Goal: Use online tool/utility: Utilize a website feature to perform a specific function

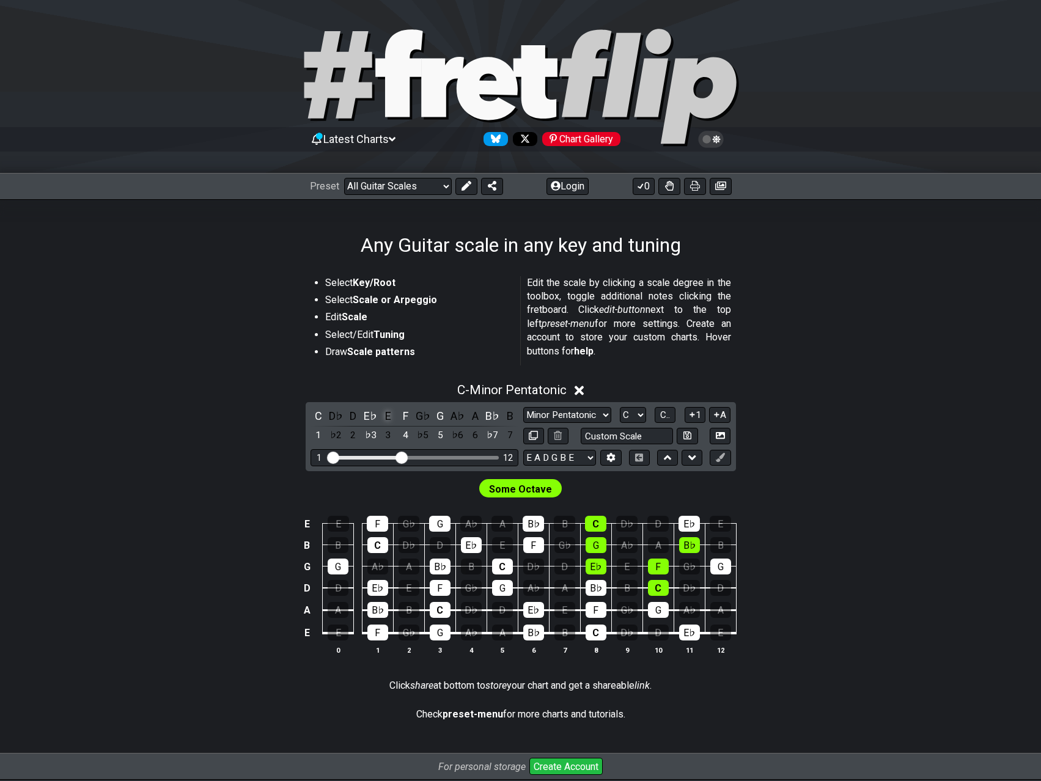
click at [384, 410] on div "E" at bounding box center [388, 416] width 16 height 17
click at [372, 416] on div "E♭" at bounding box center [370, 416] width 16 height 17
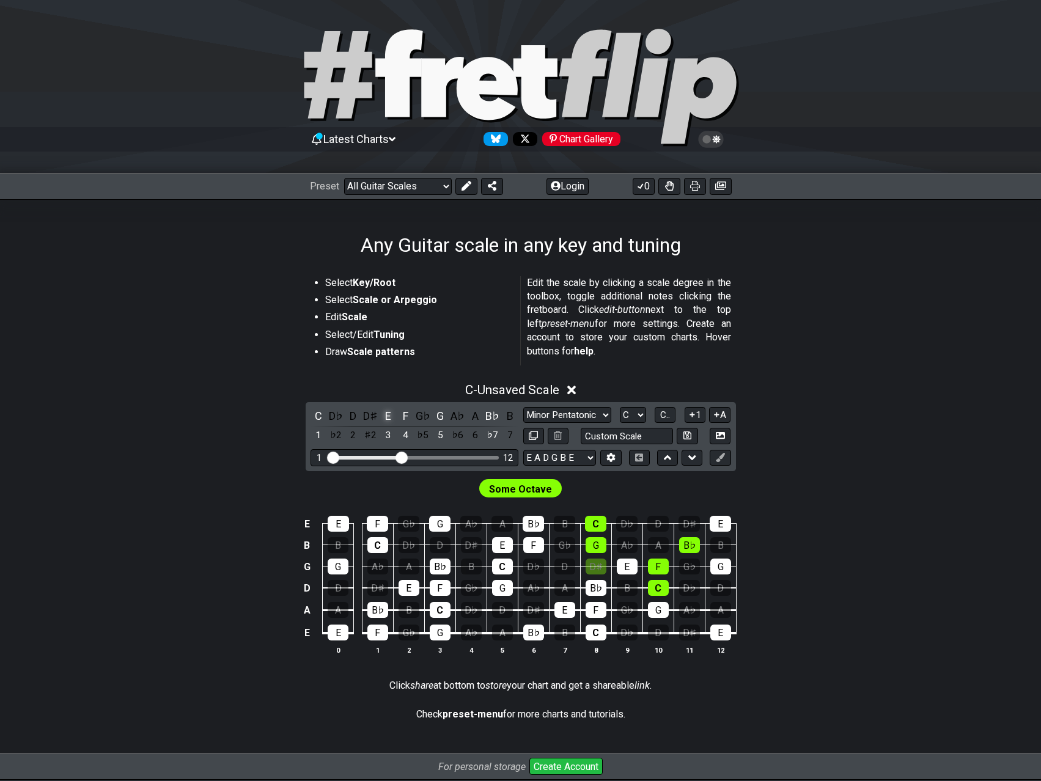
click at [383, 415] on div "E" at bounding box center [388, 416] width 16 height 17
click at [434, 185] on select "Welcome to #fretflip! Initial Preset Custom Preset Minor Pentatonic Major Penta…" at bounding box center [398, 186] width 108 height 17
click at [434, 187] on select "Welcome to #fretflip! Initial Preset Custom Preset Minor Pentatonic Major Penta…" at bounding box center [398, 186] width 108 height 17
drag, startPoint x: 406, startPoint y: 456, endPoint x: 450, endPoint y: 456, distance: 43.4
click at [450, 457] on input "Visible fret range" at bounding box center [415, 457] width 174 height 0
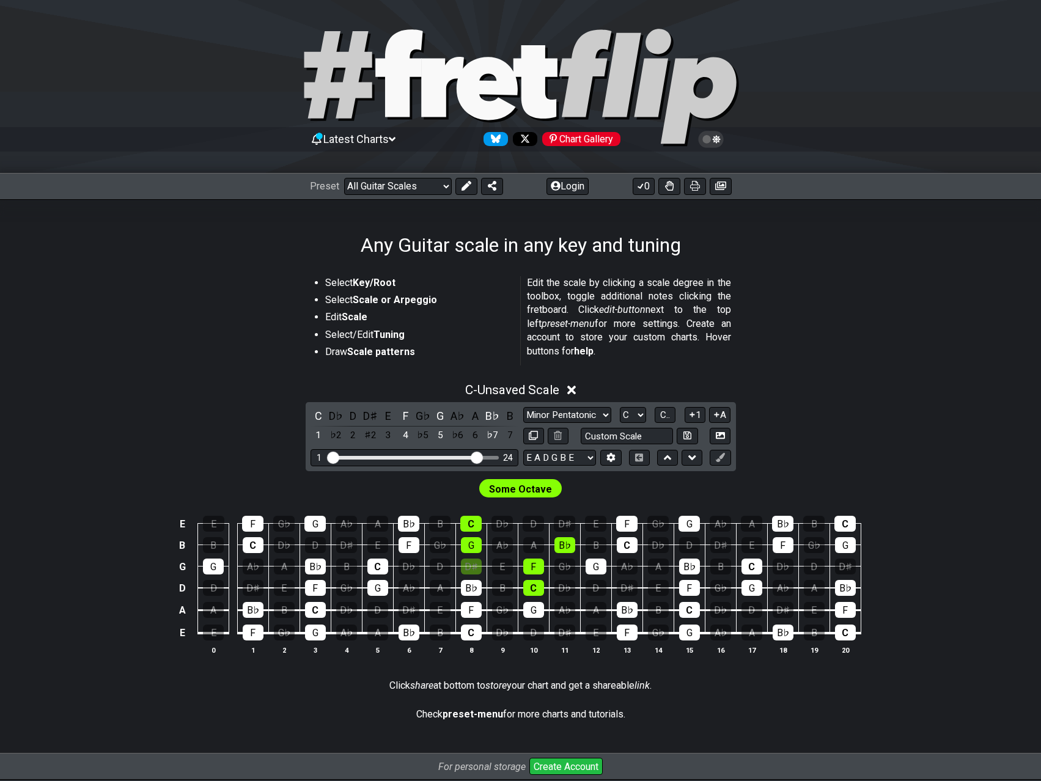
drag, startPoint x: 450, startPoint y: 456, endPoint x: 474, endPoint y: 457, distance: 24.5
click at [474, 457] on input "Visible fret range" at bounding box center [415, 457] width 174 height 0
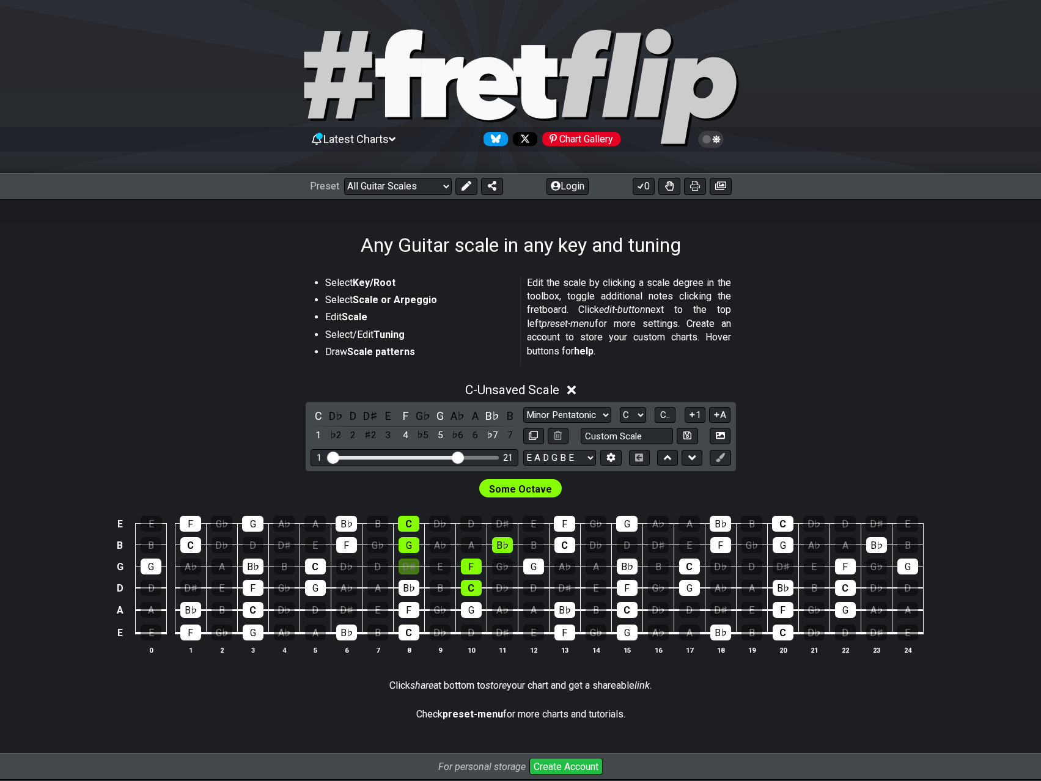
drag, startPoint x: 474, startPoint y: 459, endPoint x: 459, endPoint y: 461, distance: 15.4
click at [459, 457] on input "Visible fret range" at bounding box center [415, 457] width 174 height 0
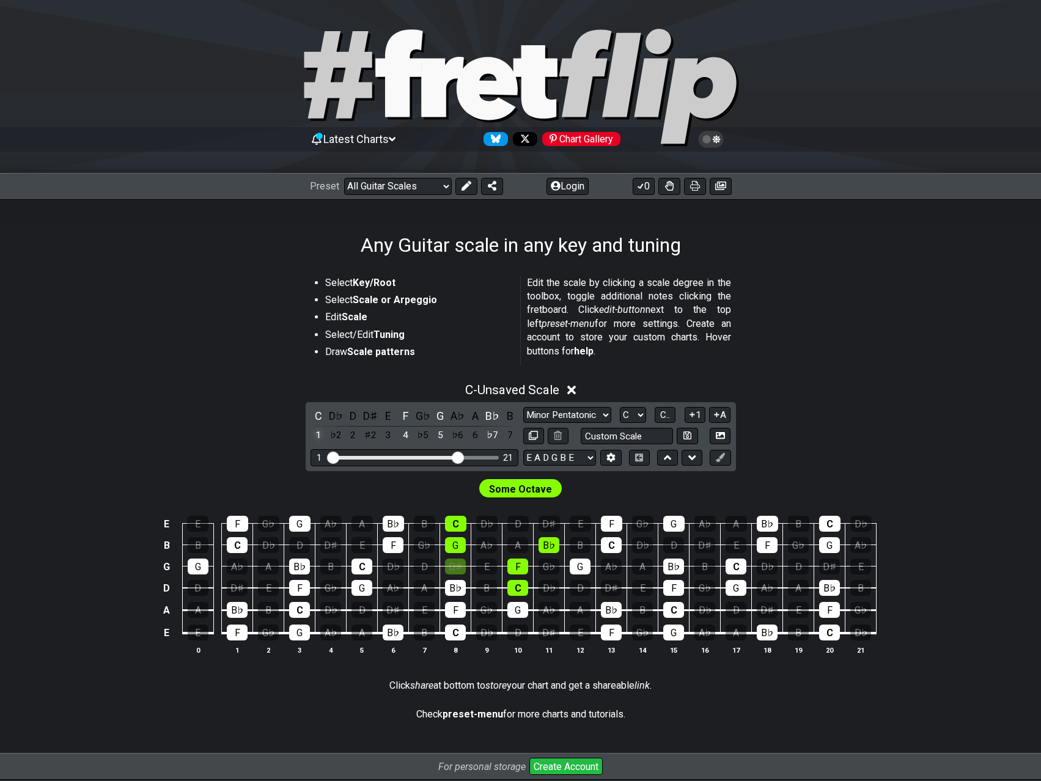
click at [320, 435] on div "1" at bounding box center [318, 435] width 16 height 17
click at [604, 436] on input "text" at bounding box center [627, 436] width 93 height 17
type input "Custom Scale"
click at [566, 414] on select "Minor Pentatonic Root Minor Pentatonic Major Pentatonic Minor Blues Major Blues…" at bounding box center [567, 415] width 88 height 17
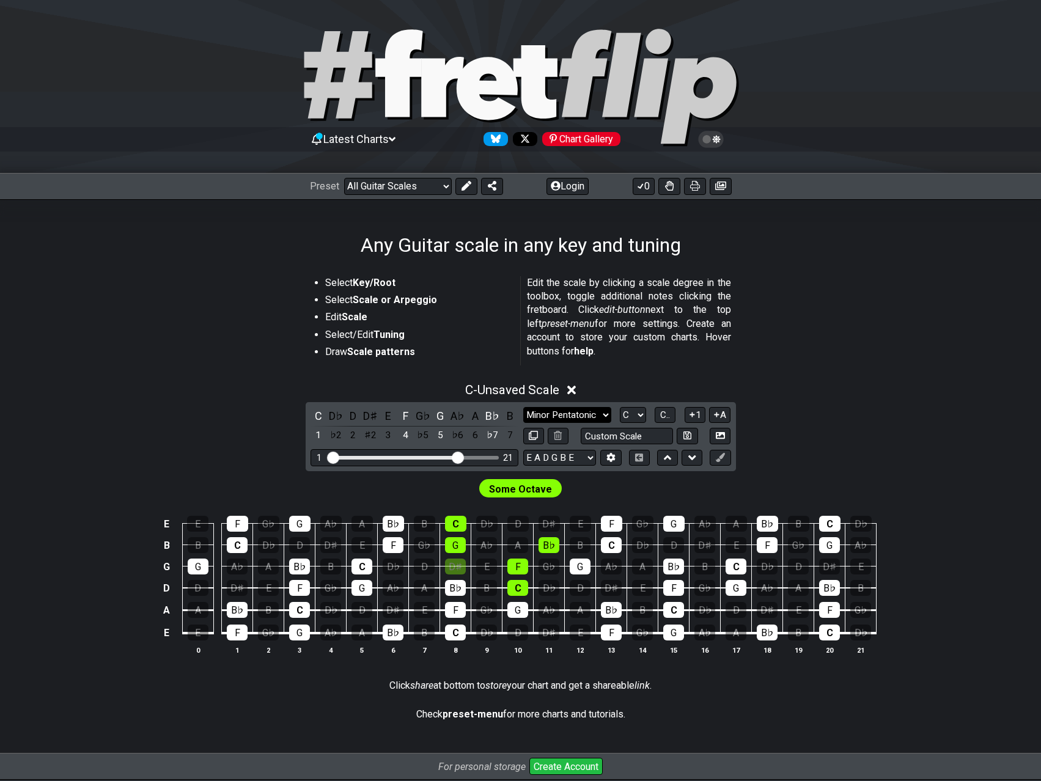
click at [523, 407] on select "Minor Pentatonic Root Minor Pentatonic Major Pentatonic Minor Blues Major Blues…" at bounding box center [567, 415] width 88 height 17
click at [573, 389] on icon at bounding box center [571, 390] width 9 height 9
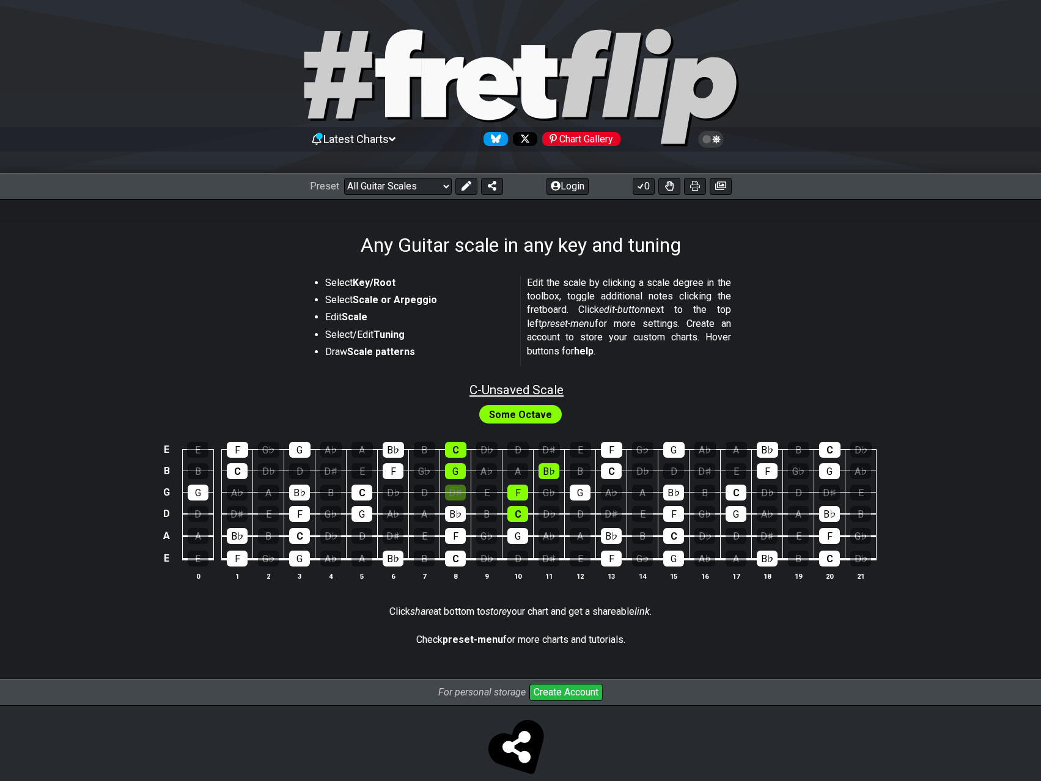
click at [504, 389] on span "C - Unsaved Scale" at bounding box center [516, 390] width 94 height 15
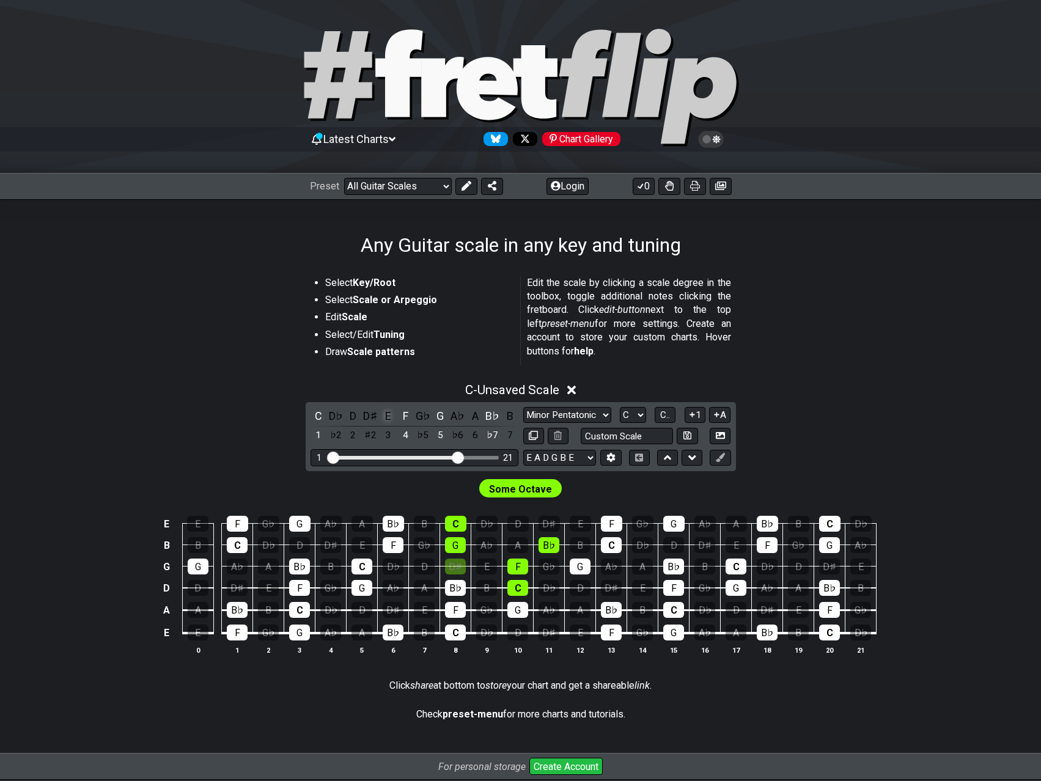
click at [386, 419] on div "E" at bounding box center [388, 416] width 16 height 17
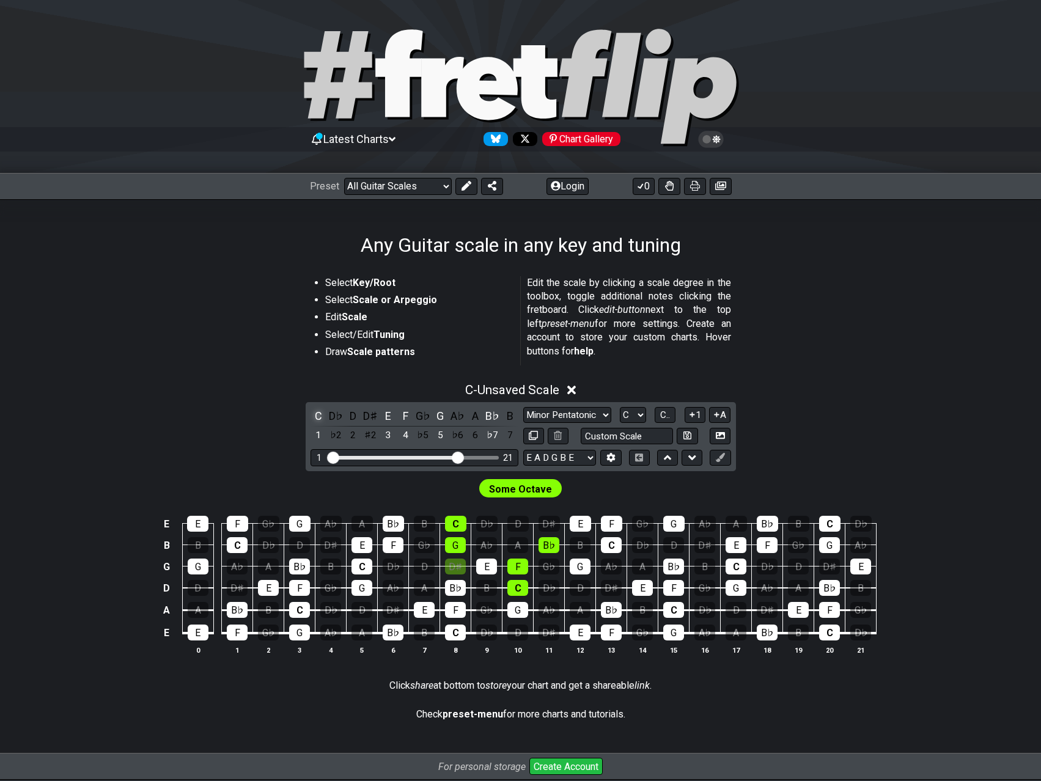
click at [314, 410] on div "C" at bounding box center [318, 416] width 16 height 17
click at [433, 416] on div "G" at bounding box center [440, 416] width 16 height 17
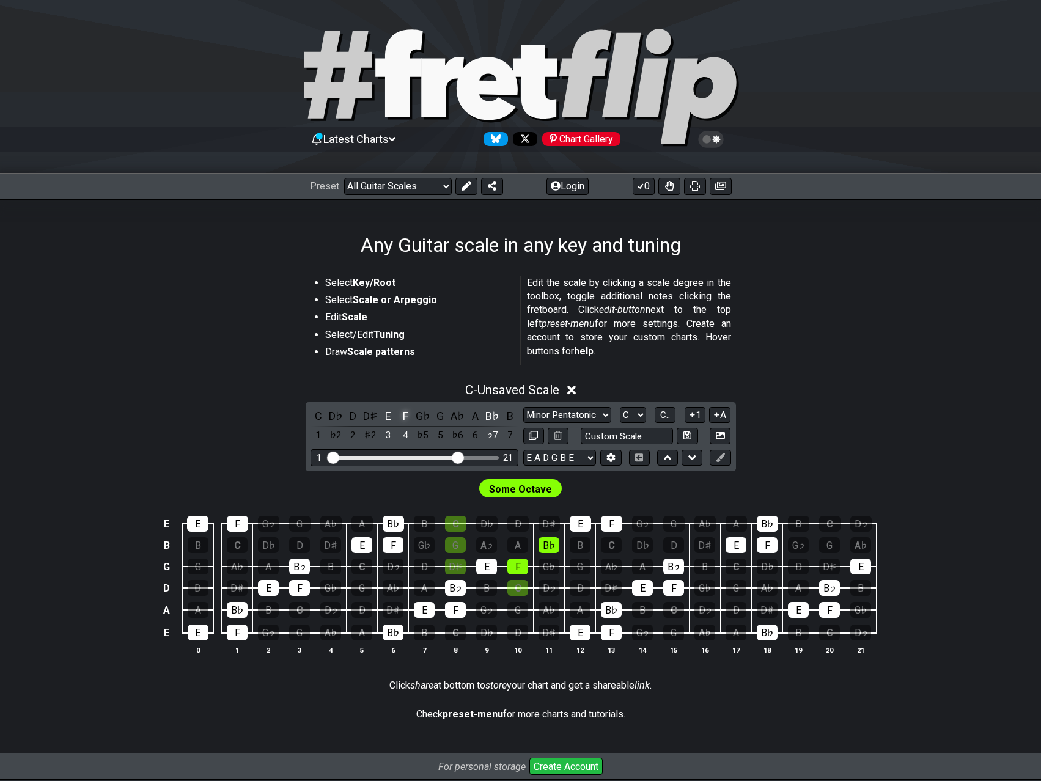
click at [403, 416] on div "F" at bounding box center [405, 416] width 16 height 17
click at [493, 420] on div "B♭" at bounding box center [493, 416] width 16 height 17
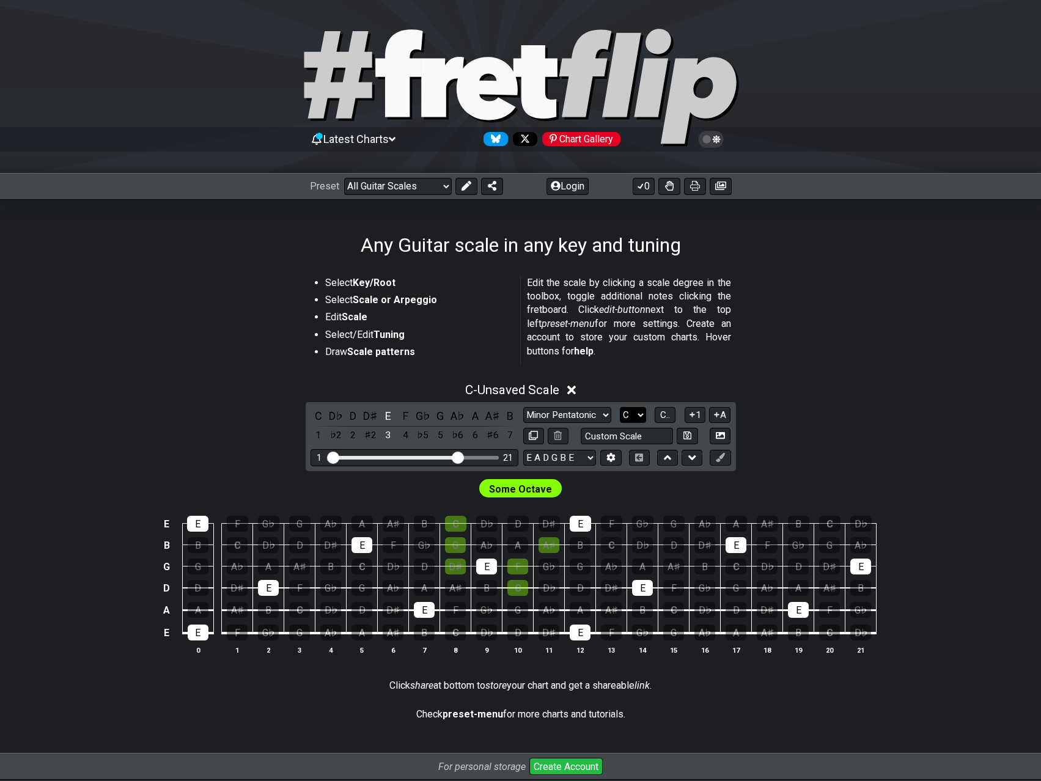
click at [622, 414] on select "A♭ A A♯ B♭ B C C♯ D♭ D D♯ E♭ E F F♯ G♭ G G♯" at bounding box center [633, 415] width 26 height 17
select select "E"
click at [620, 407] on select "A♭ A A♯ B♭ B C C♯ D♭ D D♯ E♭ E F F♯ G♭ G G♯" at bounding box center [633, 415] width 26 height 17
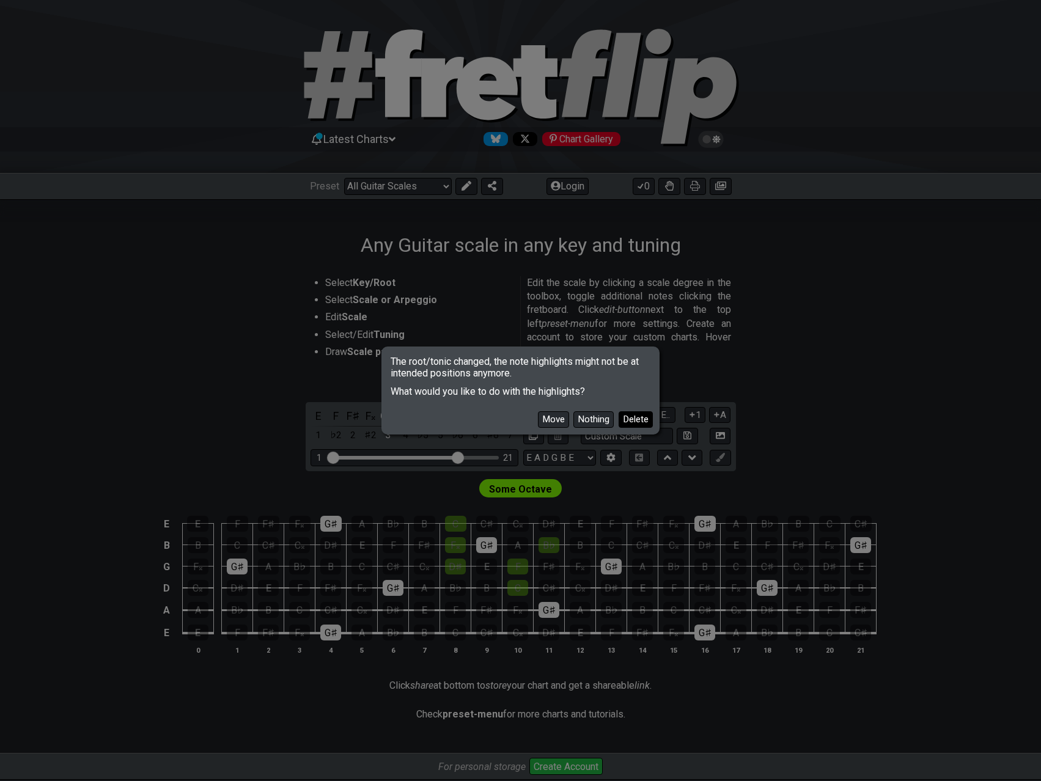
click at [634, 423] on button "Delete" at bounding box center [636, 419] width 34 height 17
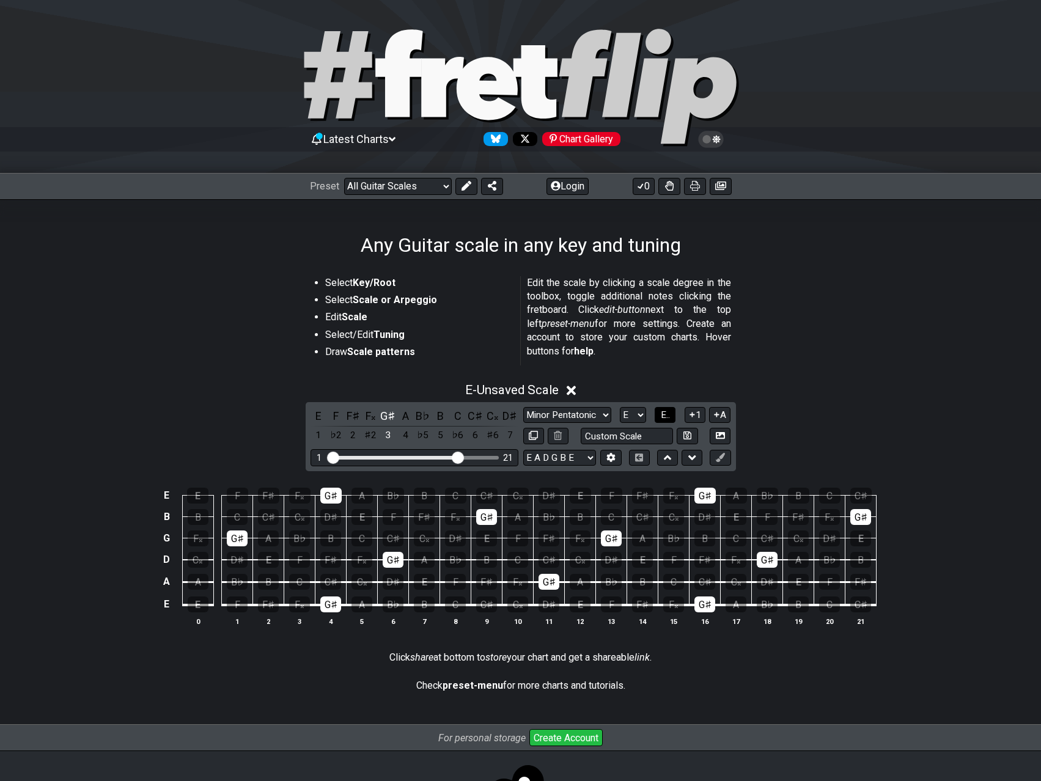
click at [657, 418] on button "E.." at bounding box center [665, 415] width 21 height 17
click at [661, 414] on span "1..7" at bounding box center [665, 414] width 15 height 11
